Goal: Book appointment/travel/reservation

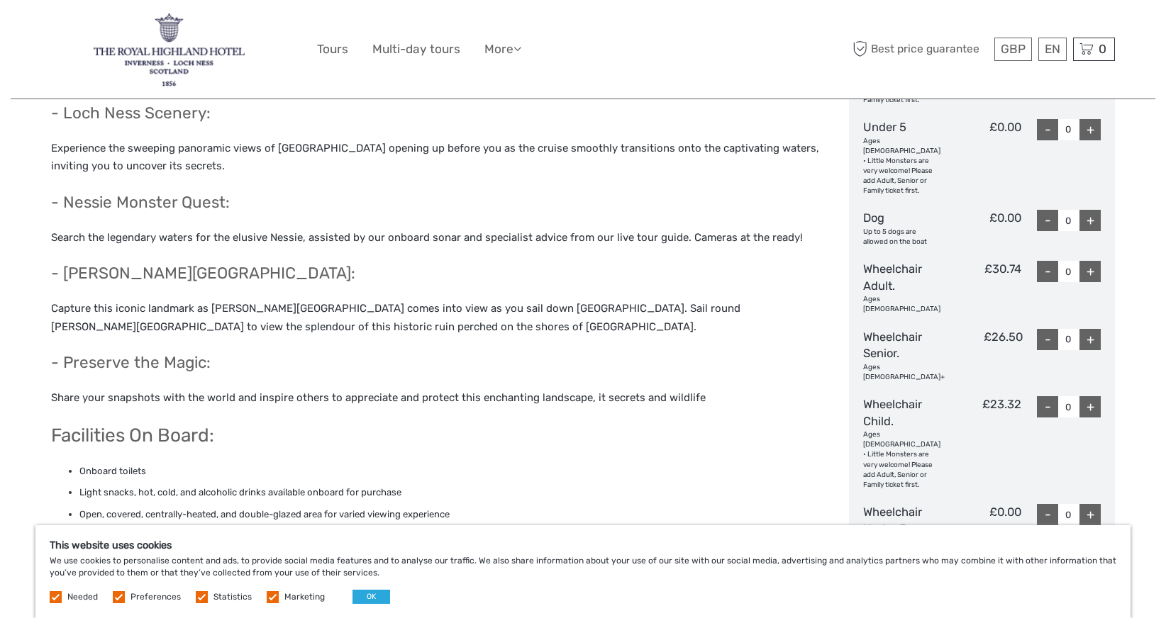
scroll to position [879, 0]
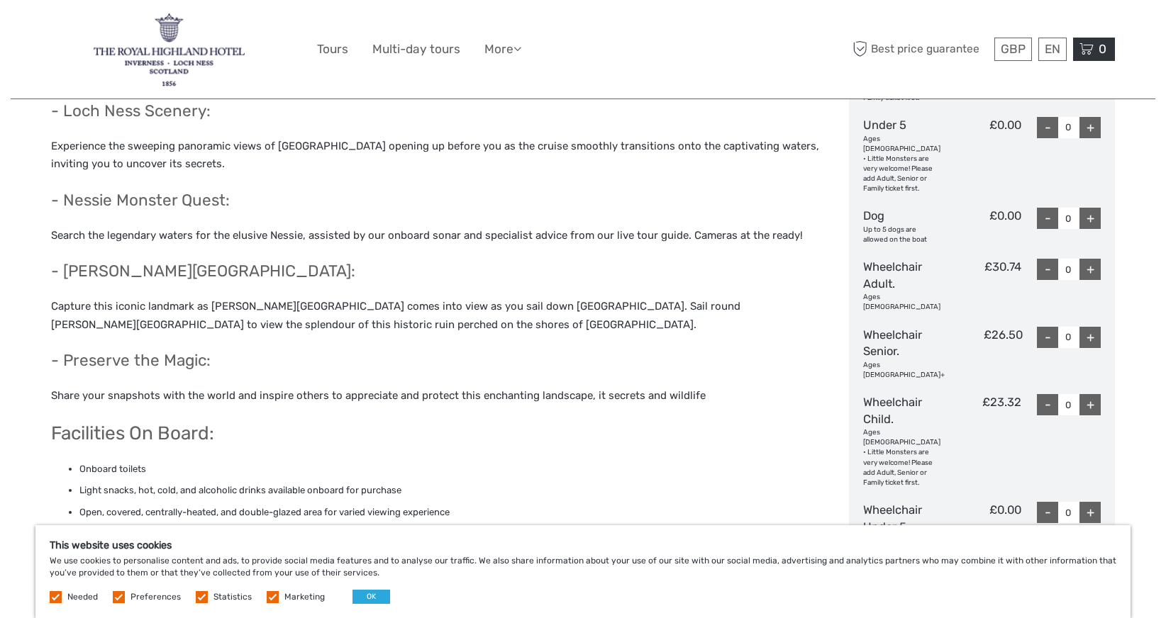
click at [1086, 52] on icon at bounding box center [1086, 49] width 14 height 18
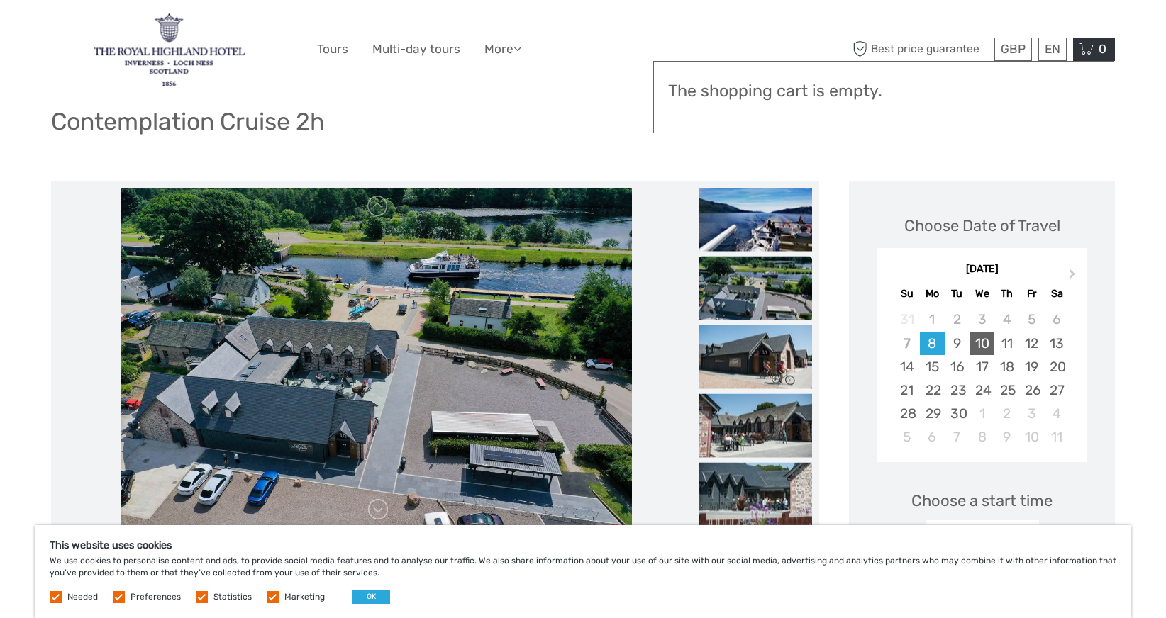
scroll to position [101, 0]
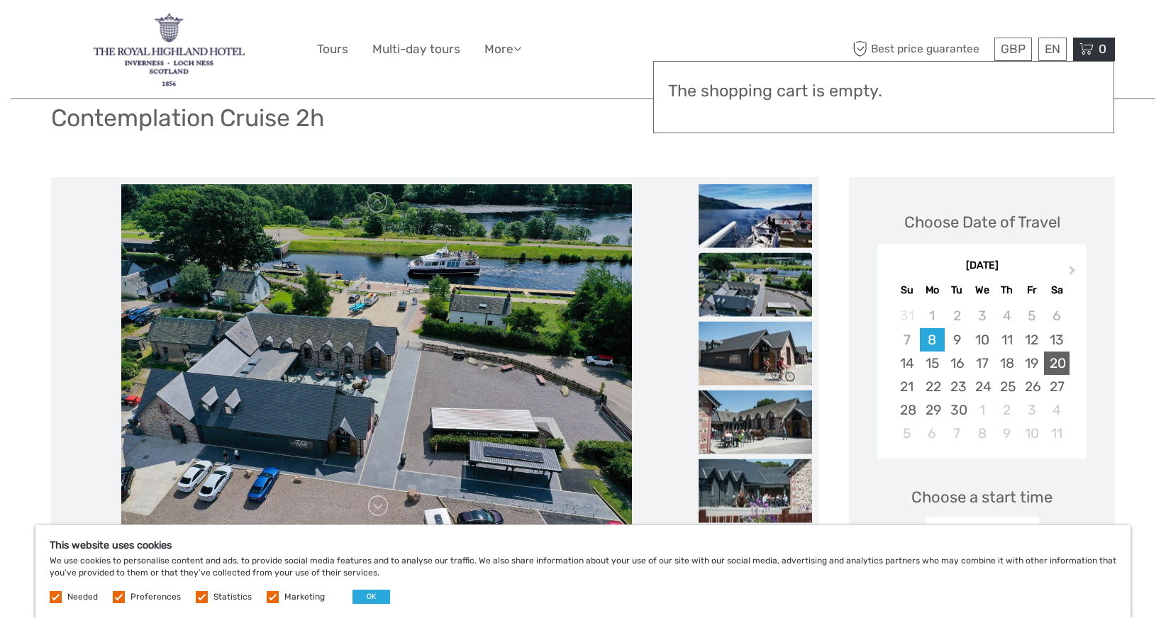
click at [1054, 360] on div "20" at bounding box center [1056, 363] width 25 height 23
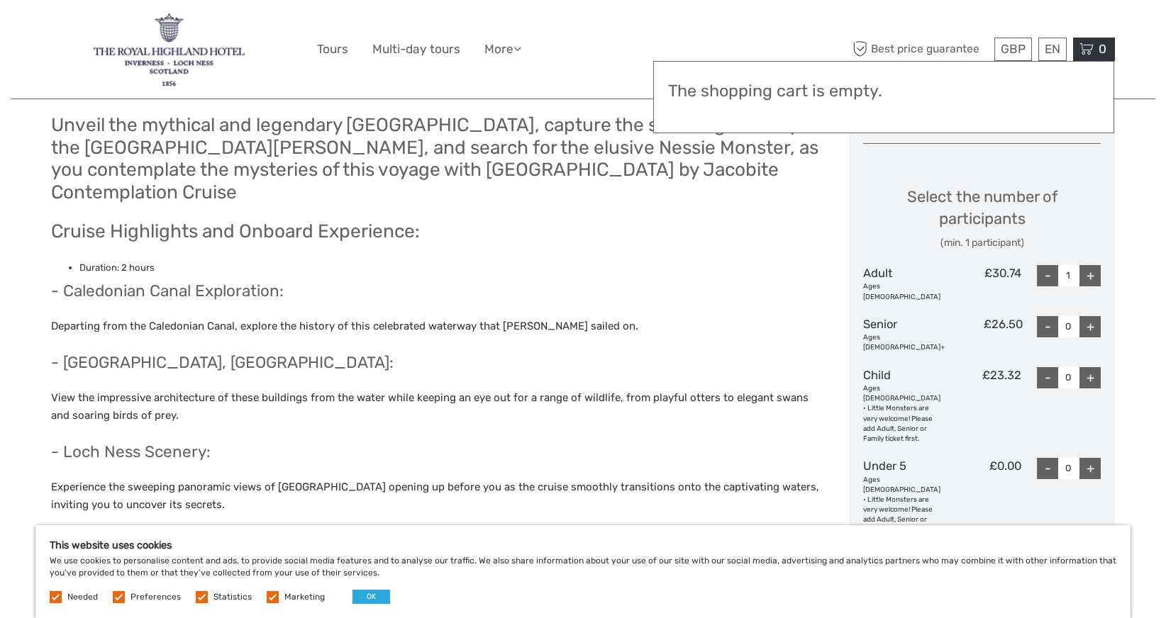
scroll to position [445, 0]
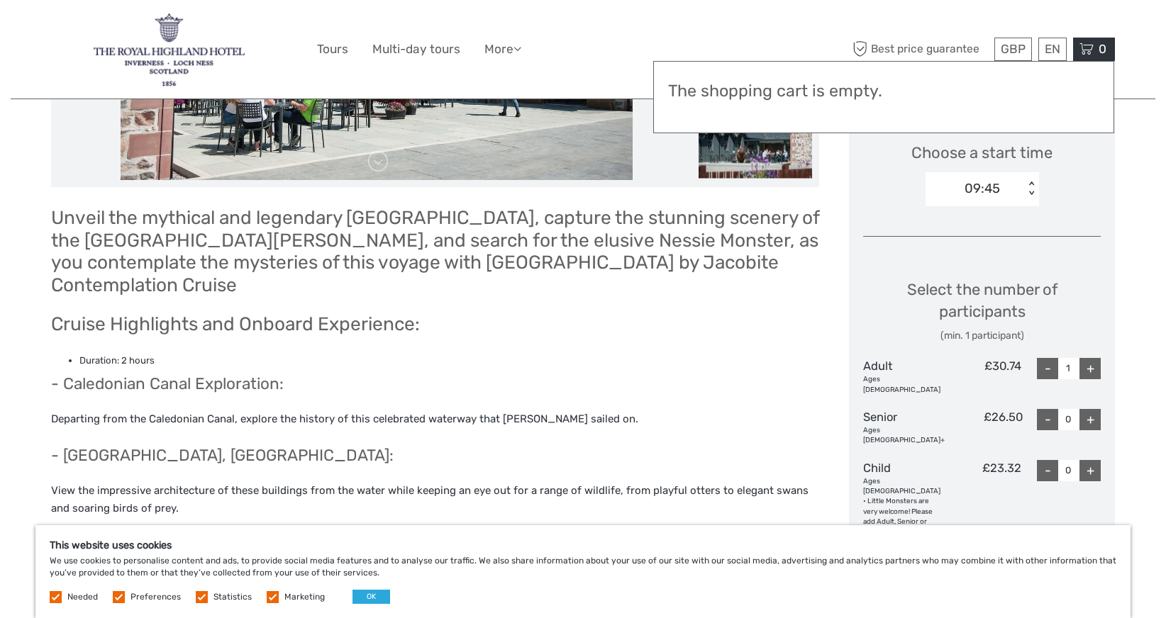
click at [1090, 364] on div "+" at bounding box center [1089, 368] width 21 height 21
type input "2"
click at [1090, 409] on div "+" at bounding box center [1089, 419] width 21 height 21
type input "1"
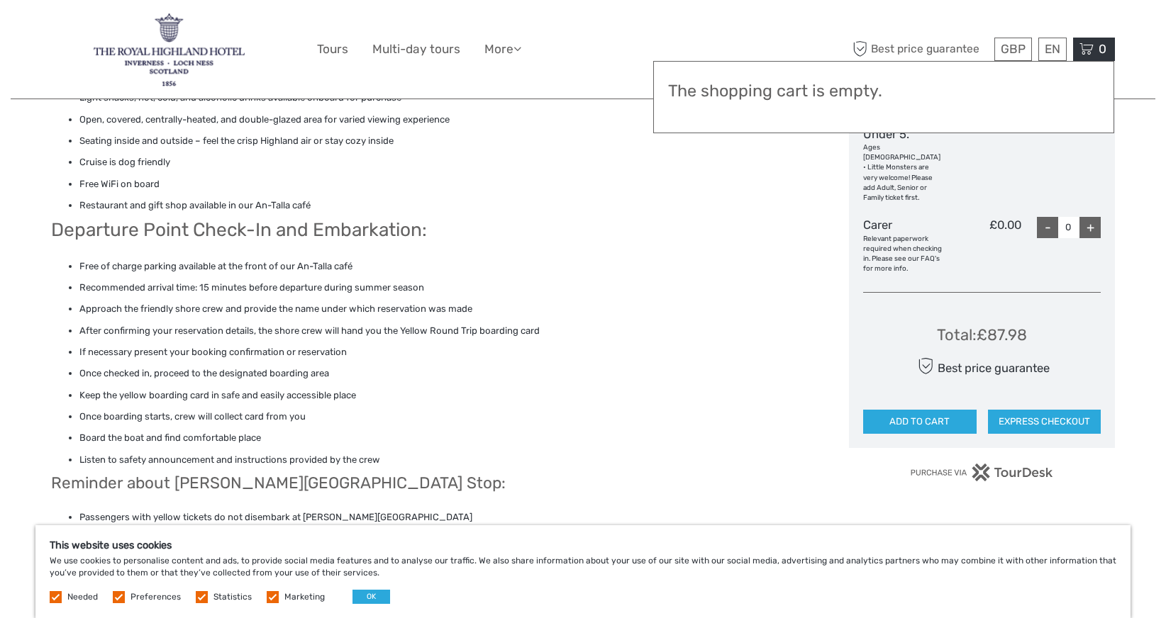
scroll to position [1273, 0]
click at [1019, 409] on button "EXPRESS CHECKOUT" at bounding box center [1044, 421] width 113 height 24
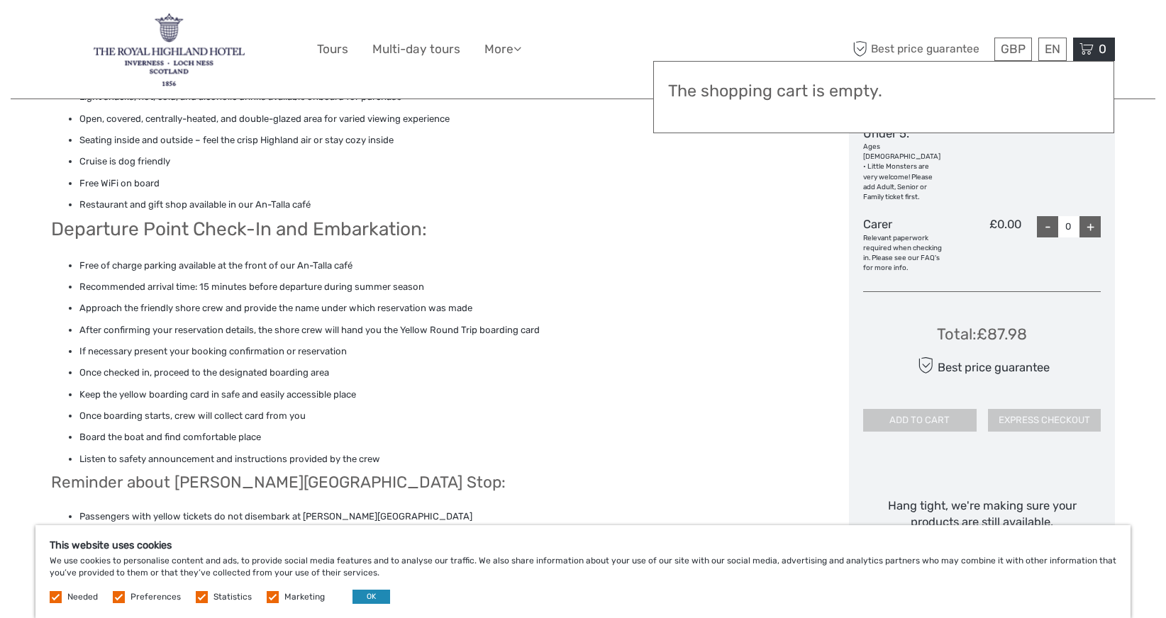
click at [372, 597] on button "OK" at bounding box center [371, 597] width 38 height 14
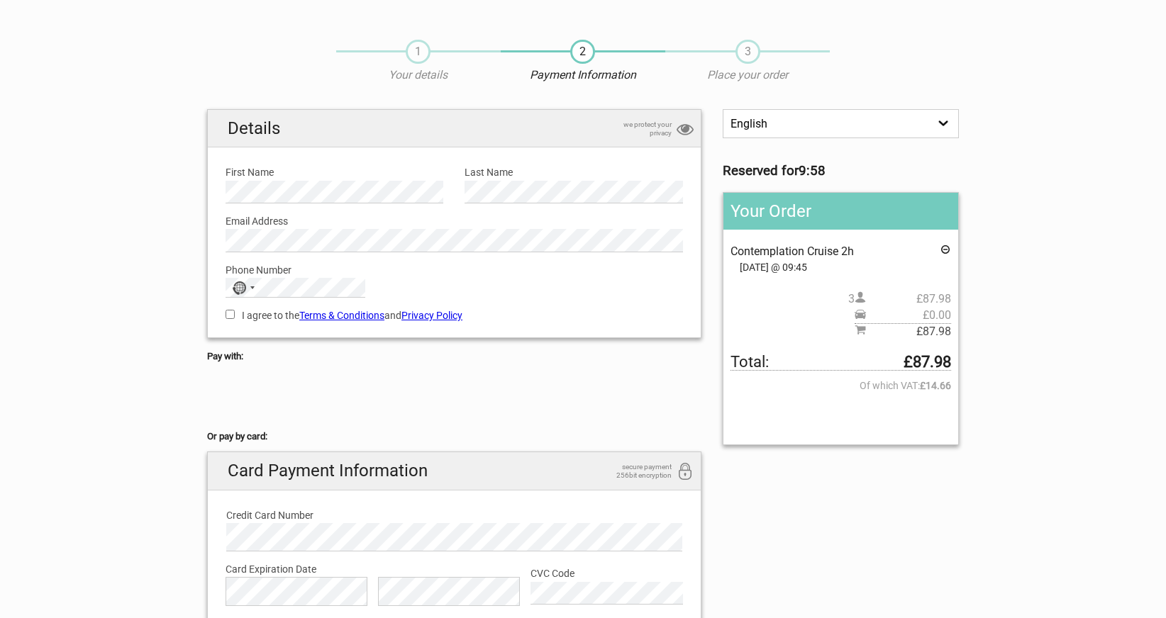
scroll to position [17, 0]
click at [252, 289] on div "No country selected" at bounding box center [242, 288] width 33 height 18
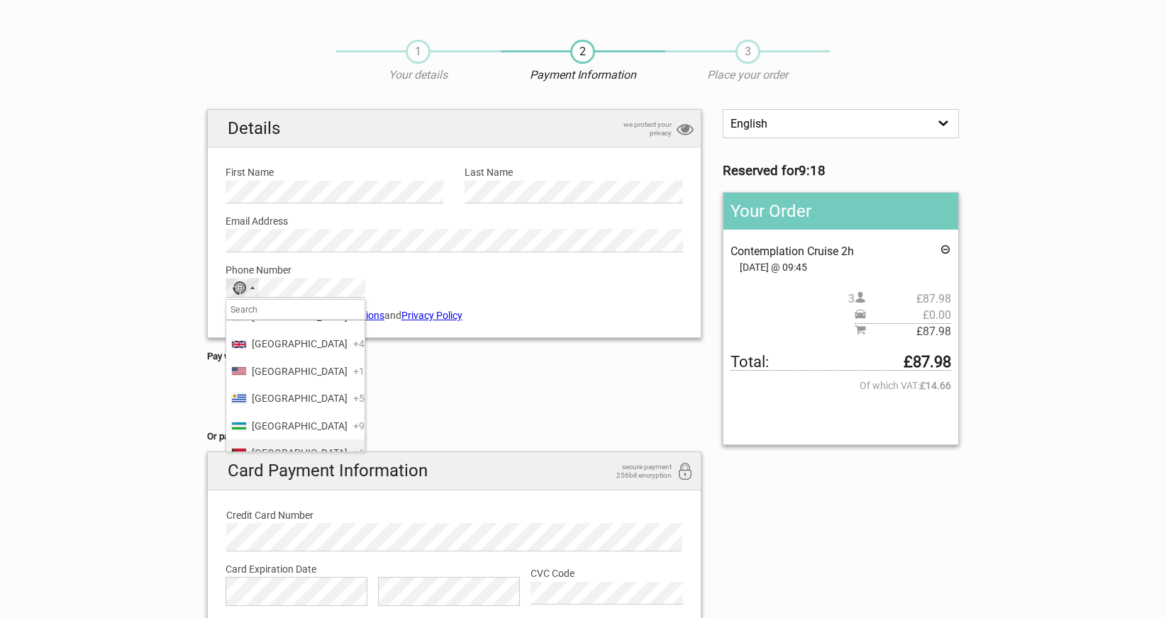
scroll to position [6452, 0]
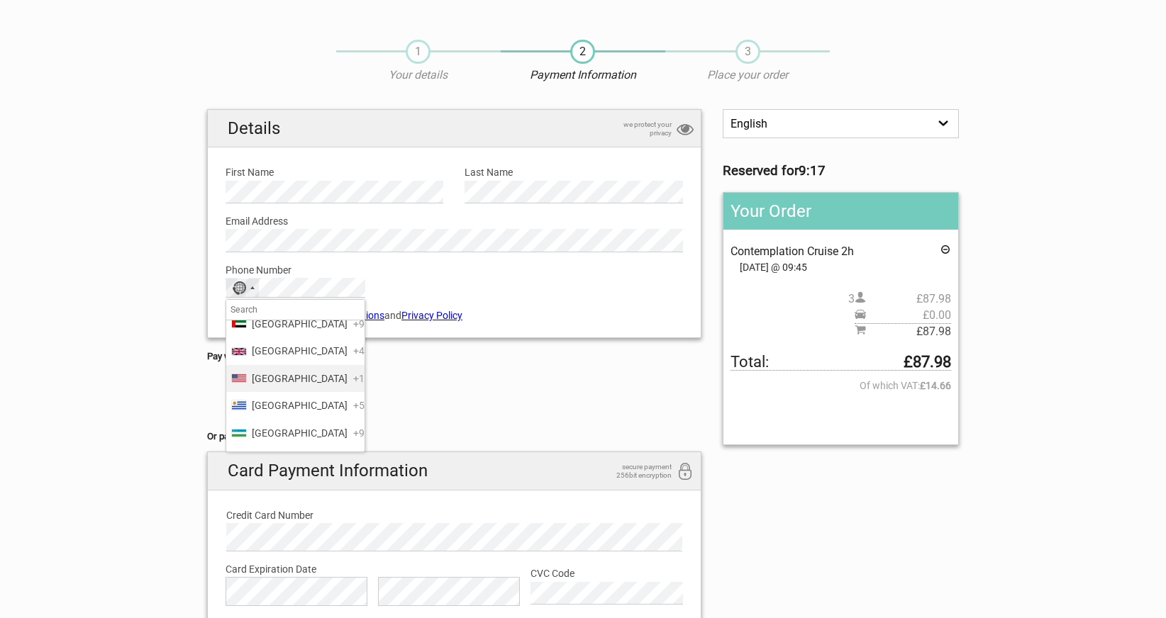
click at [294, 377] on li "United States +1" at bounding box center [295, 378] width 138 height 27
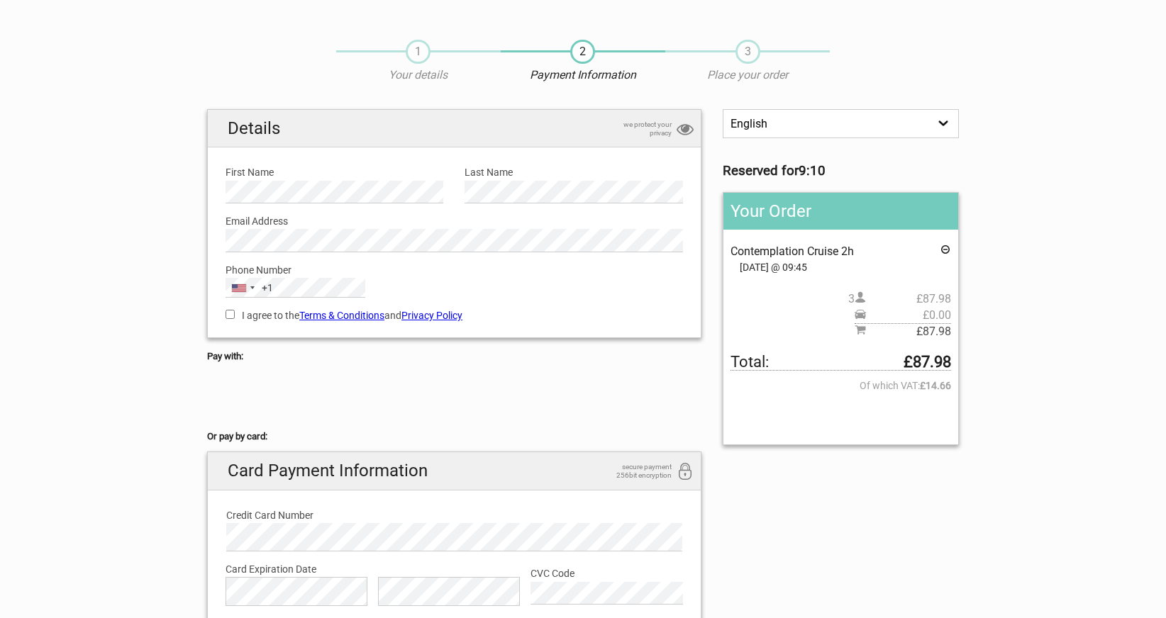
click at [228, 314] on input "I agree to the Terms & Conditions and Privacy Policy" at bounding box center [229, 314] width 9 height 9
checkbox input "true"
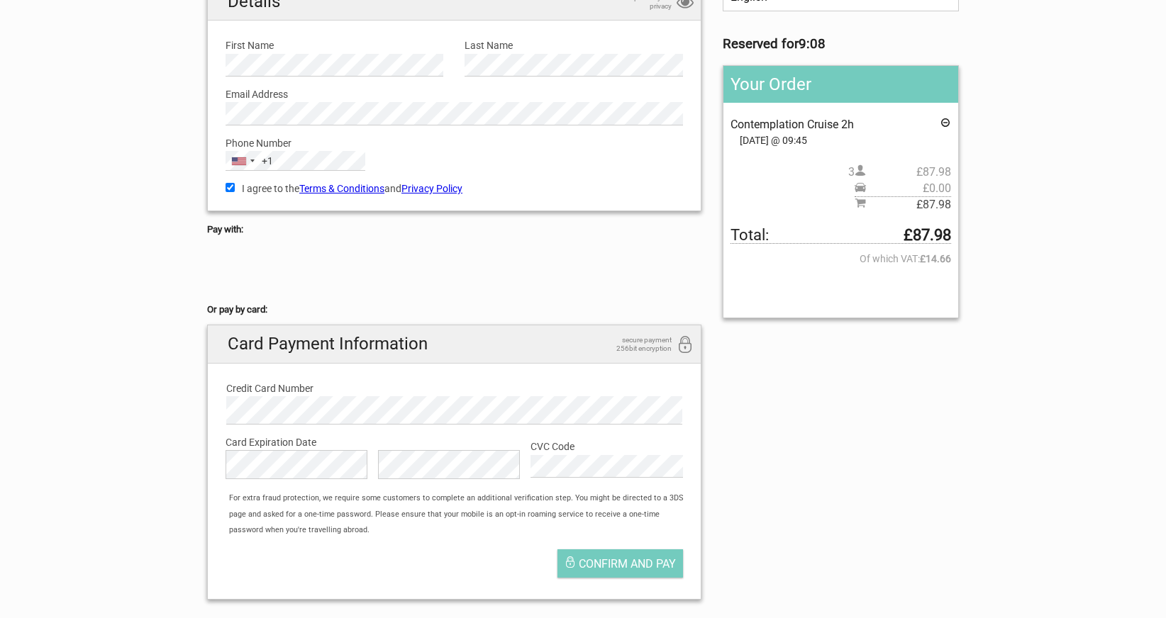
scroll to position [147, 0]
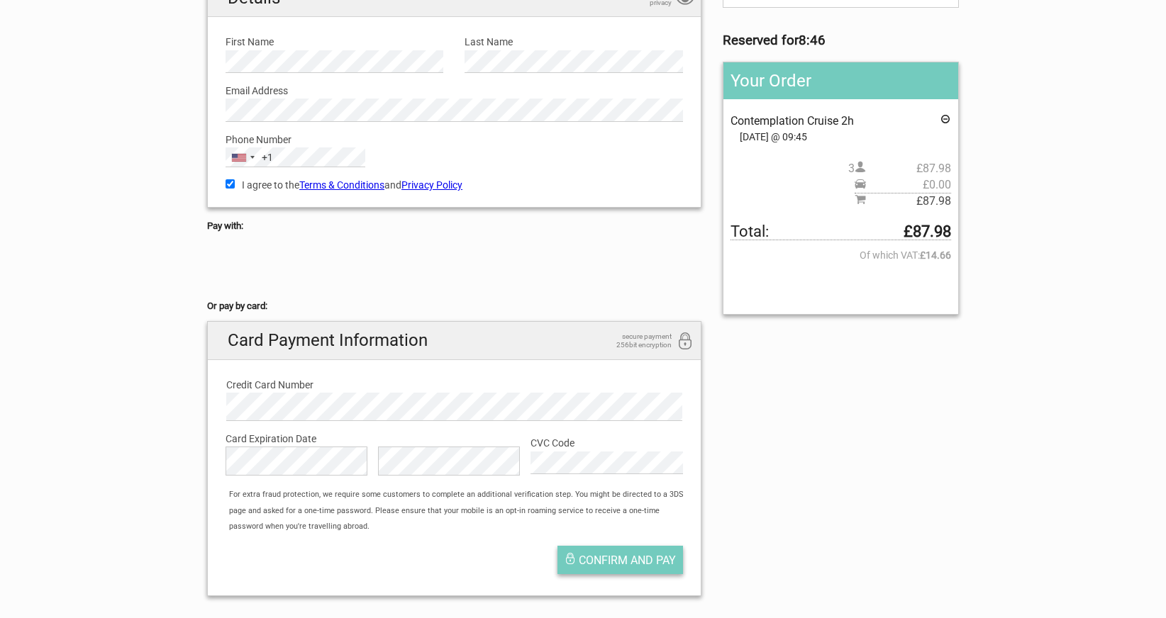
click at [615, 556] on span "Confirm and pay" at bounding box center [627, 560] width 97 height 13
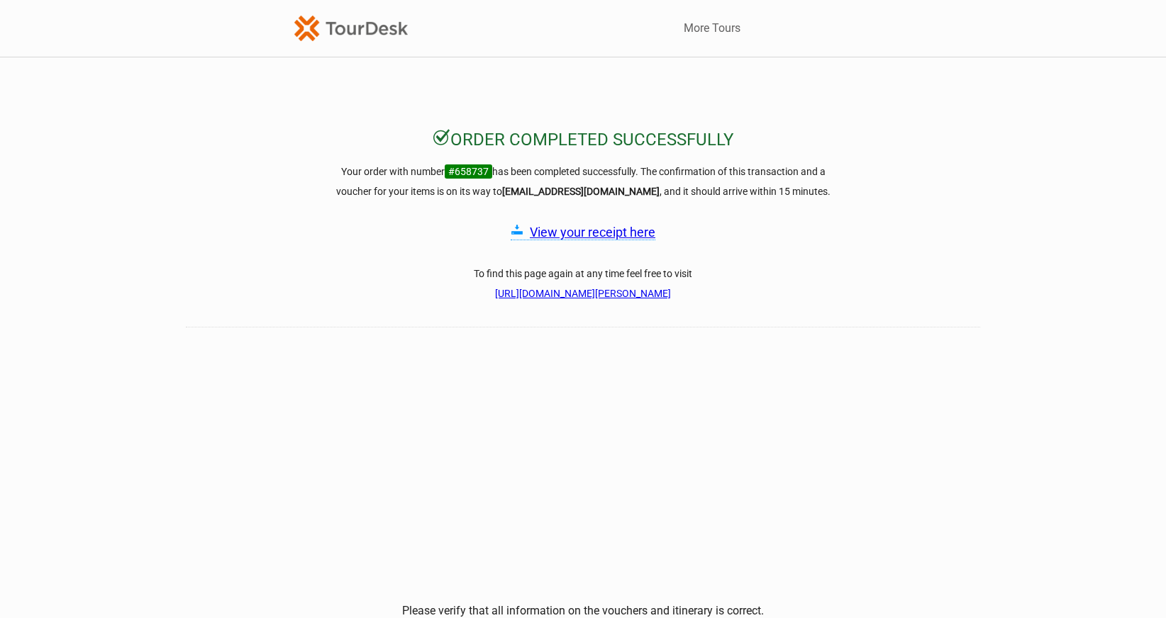
click at [574, 235] on link "View your receipt here" at bounding box center [592, 232] width 125 height 15
